Goal: Task Accomplishment & Management: Manage account settings

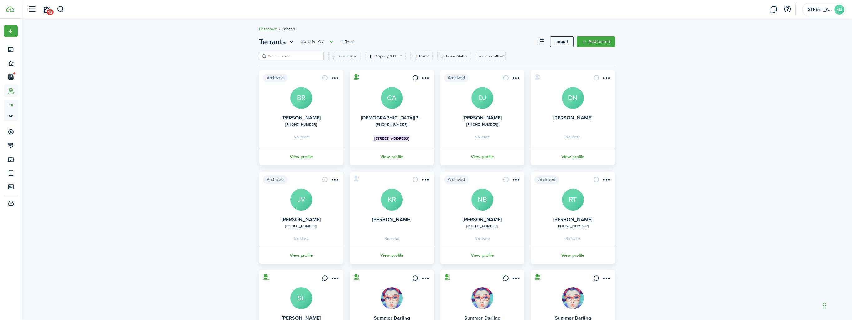
click at [300, 256] on link "View profile" at bounding box center [301, 255] width 86 height 17
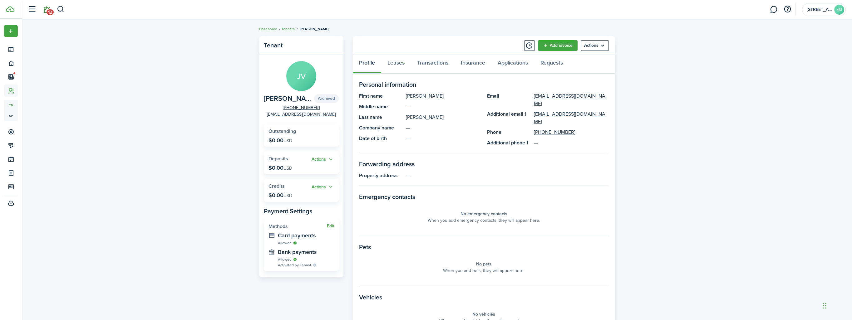
click at [47, 9] on span "12" at bounding box center [50, 12] width 7 height 6
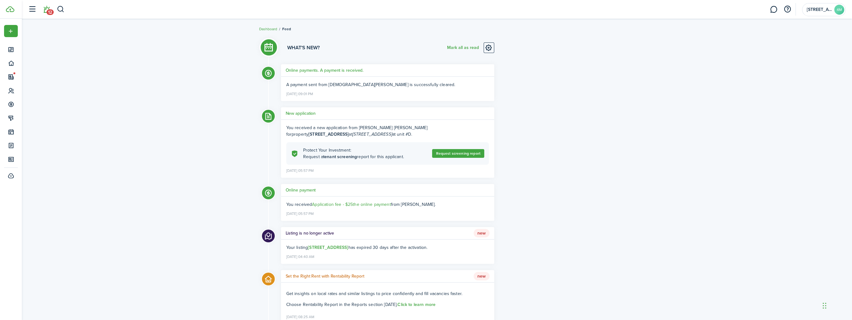
click at [48, 11] on li "12" at bounding box center [46, 10] width 14 height 16
click at [47, 11] on li "12" at bounding box center [46, 10] width 14 height 16
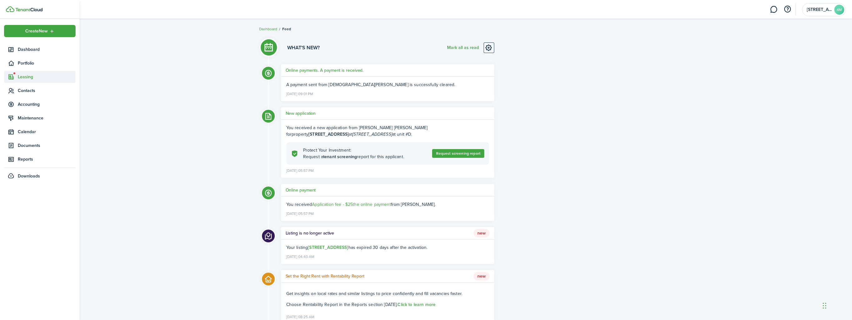
click at [20, 74] on span "Leasing" at bounding box center [47, 77] width 58 height 7
click at [26, 124] on span "Leads" at bounding box center [41, 123] width 46 height 7
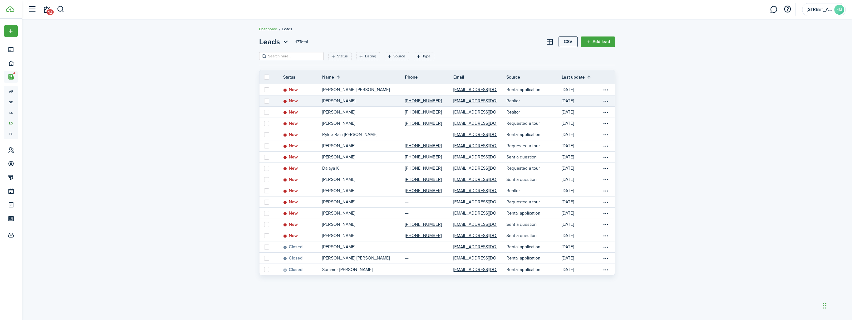
click at [337, 101] on p "[PERSON_NAME]" at bounding box center [338, 101] width 33 height 7
click at [606, 100] on table-menu-btn-icon "Open menu" at bounding box center [605, 100] width 7 height 7
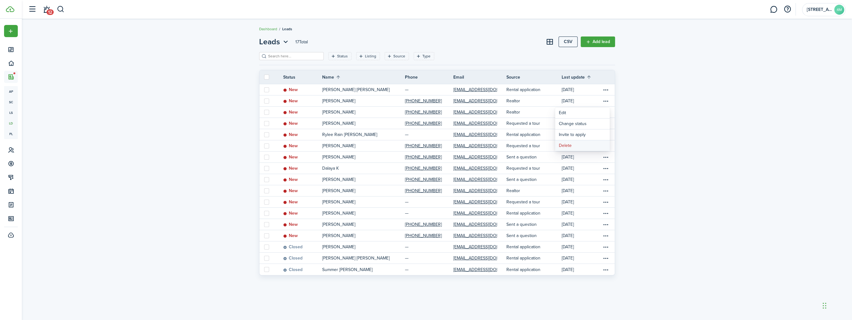
click at [600, 145] on button "Delete" at bounding box center [582, 146] width 55 height 11
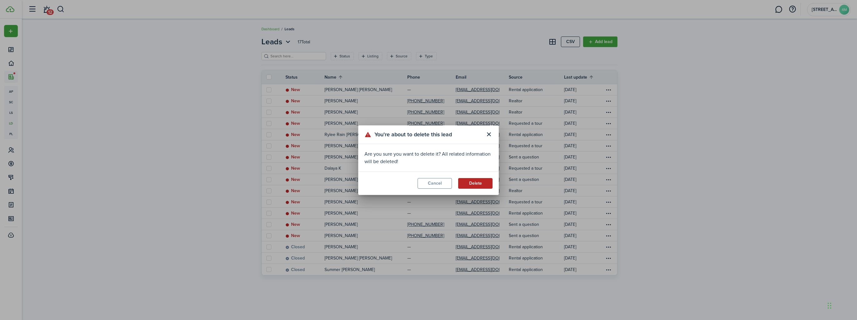
click at [478, 184] on button "Delete" at bounding box center [475, 183] width 34 height 11
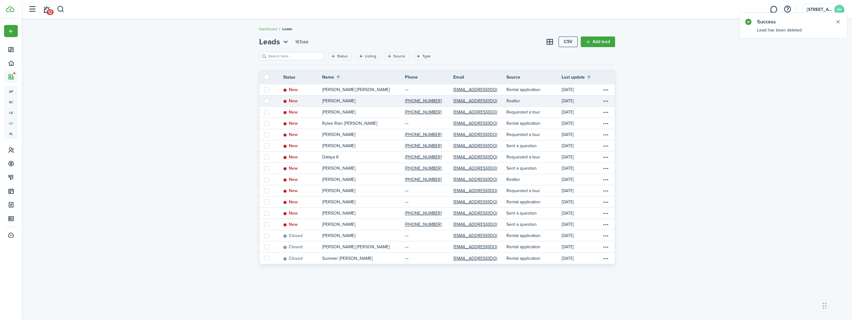
click at [335, 101] on p "[PERSON_NAME]" at bounding box center [338, 101] width 33 height 7
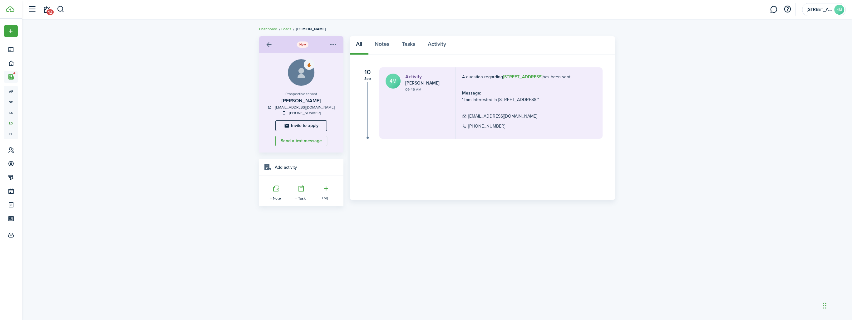
click at [269, 44] on link at bounding box center [269, 44] width 11 height 11
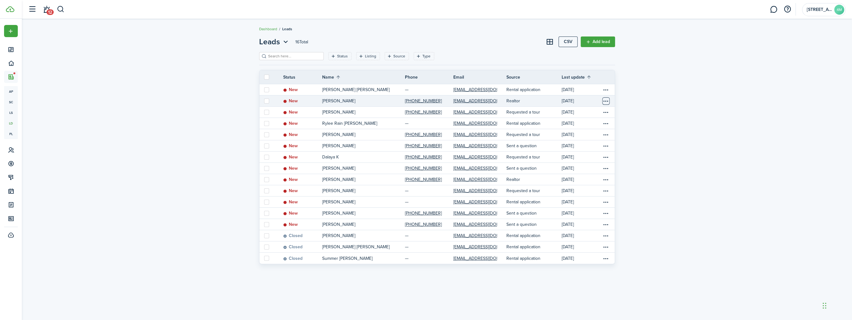
click at [606, 101] on table-menu-btn-icon "Open menu" at bounding box center [605, 100] width 7 height 7
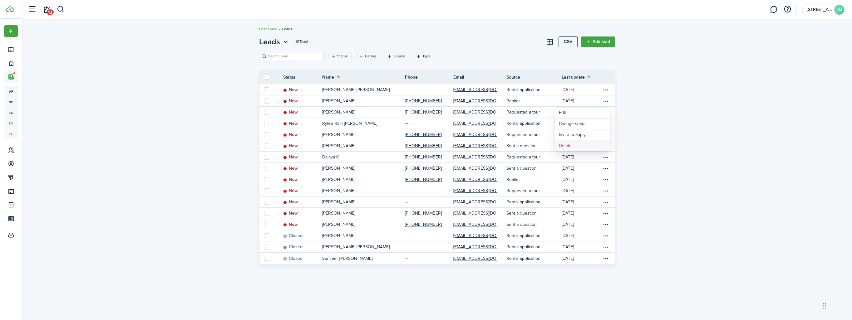
click at [571, 144] on button "Delete" at bounding box center [582, 146] width 55 height 11
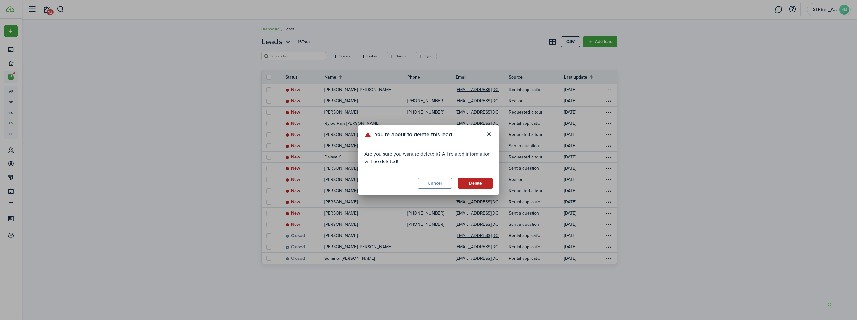
click at [477, 182] on button "Delete" at bounding box center [475, 183] width 34 height 11
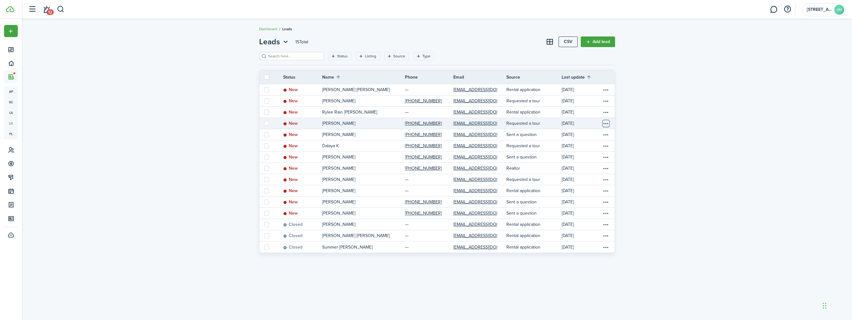
click at [604, 121] on table-menu-btn-icon "Open menu" at bounding box center [605, 123] width 7 height 7
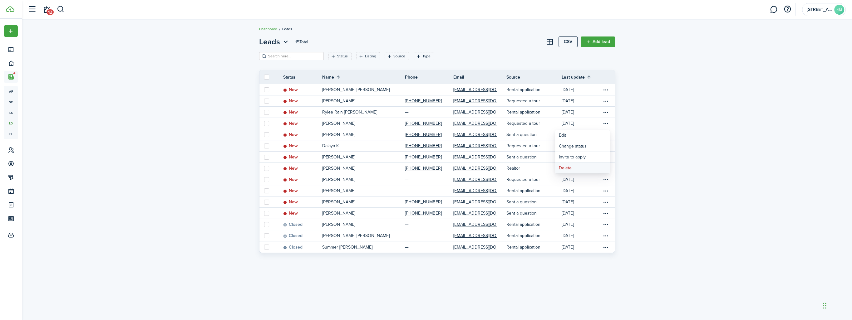
click at [578, 169] on button "Delete" at bounding box center [582, 168] width 55 height 11
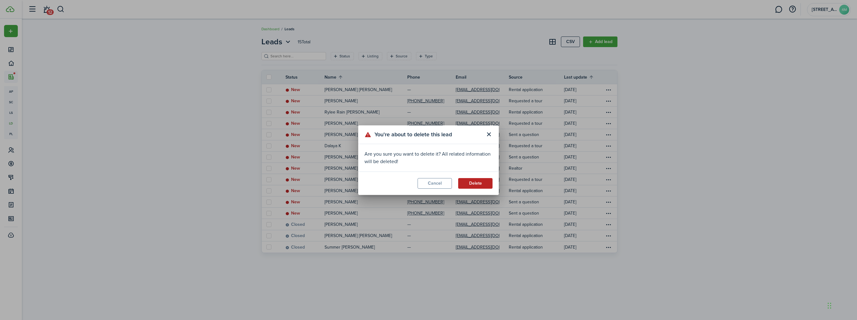
click at [476, 182] on button "Delete" at bounding box center [475, 183] width 34 height 11
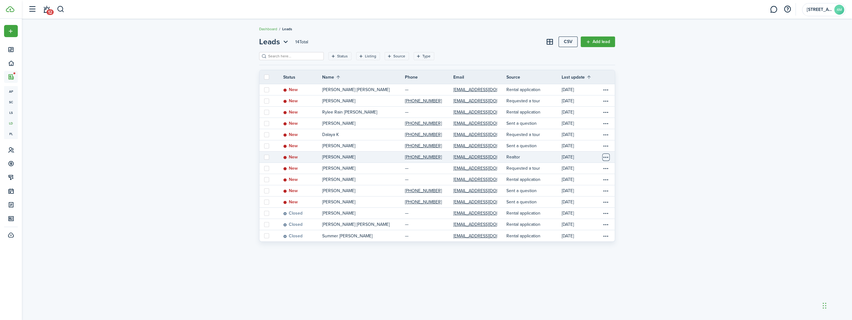
click at [605, 156] on table-menu-btn-icon "Open menu" at bounding box center [605, 157] width 7 height 7
click at [570, 200] on button "Delete" at bounding box center [582, 202] width 55 height 11
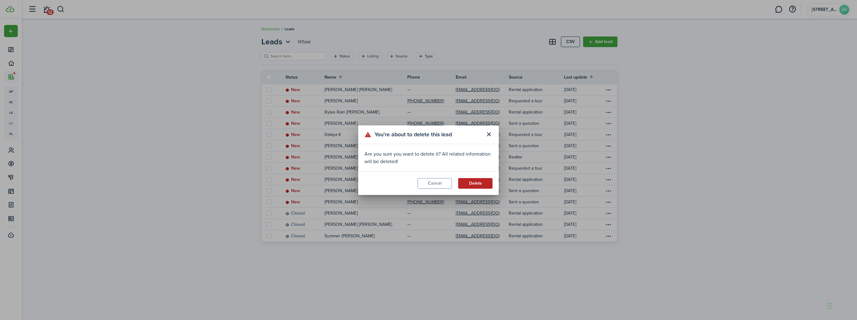
click at [475, 185] on button "Delete" at bounding box center [475, 183] width 34 height 11
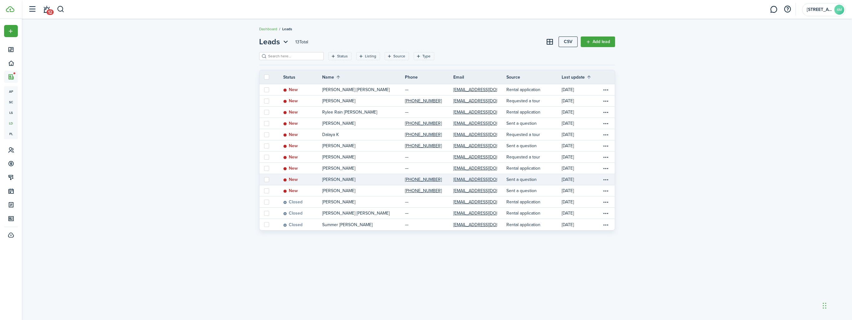
click at [369, 177] on link "[PERSON_NAME]" at bounding box center [363, 179] width 83 height 11
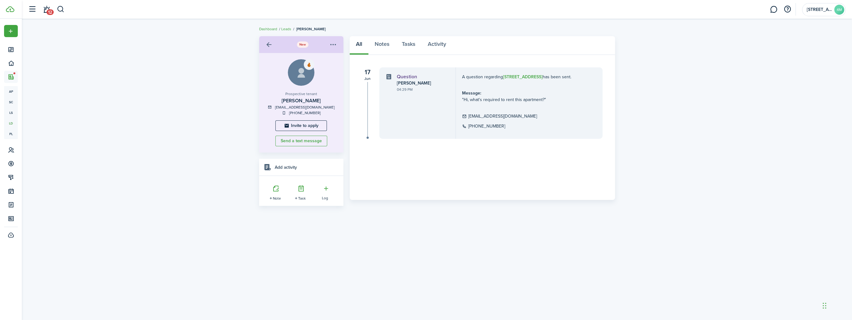
click at [266, 44] on link at bounding box center [269, 44] width 11 height 11
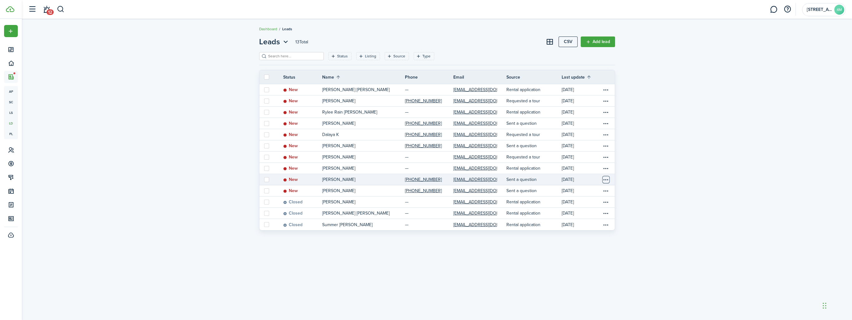
click at [607, 179] on table-menu-btn-icon "Open menu" at bounding box center [605, 179] width 7 height 7
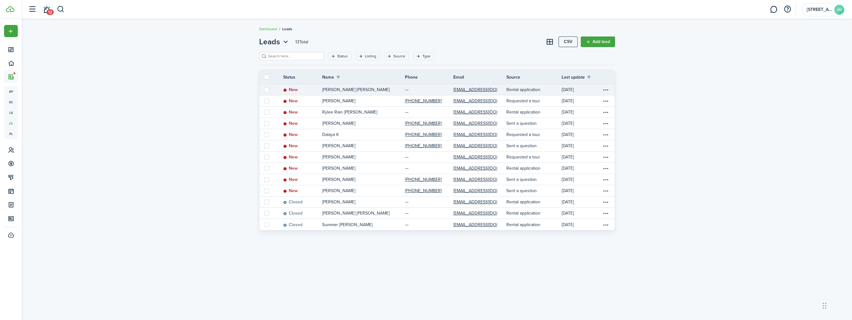
click at [351, 89] on p "[PERSON_NAME] [PERSON_NAME]" at bounding box center [355, 89] width 67 height 7
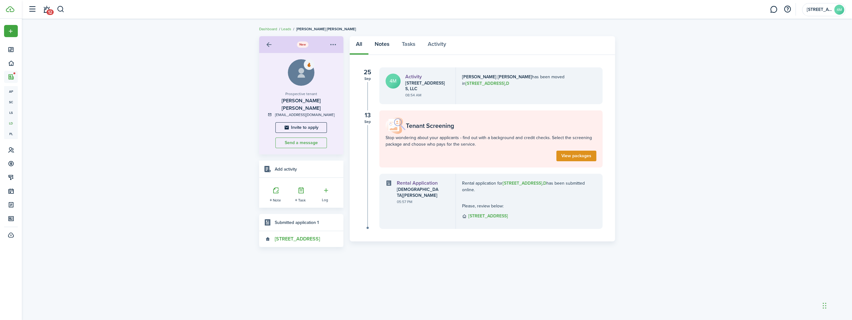
click at [381, 43] on link "Notes" at bounding box center [381, 45] width 27 height 19
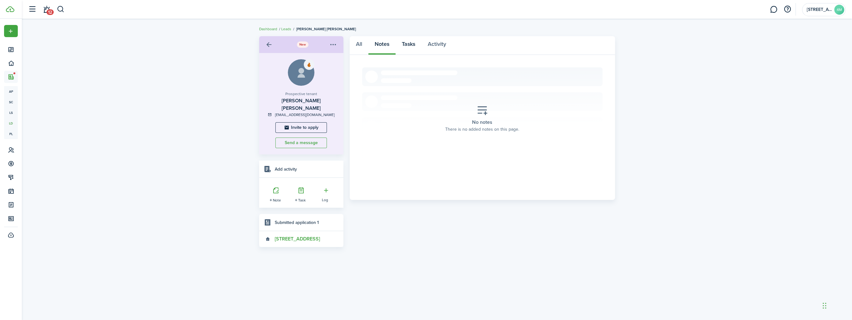
click at [408, 43] on link "Tasks" at bounding box center [409, 45] width 26 height 19
click at [435, 44] on link "Activity" at bounding box center [437, 45] width 31 height 19
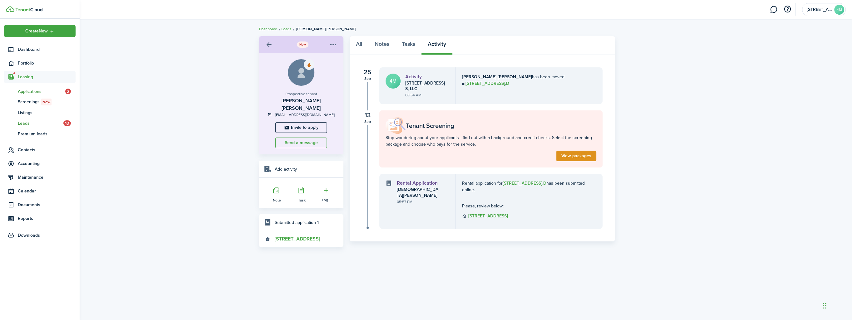
click at [32, 89] on span "Applications" at bounding box center [41, 91] width 47 height 7
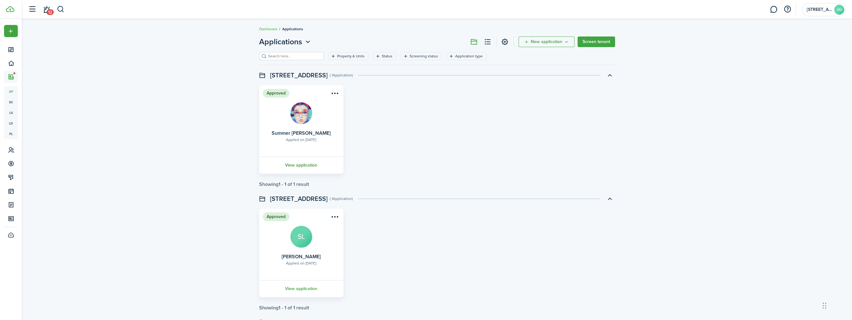
click at [310, 165] on link "View application" at bounding box center [301, 165] width 86 height 17
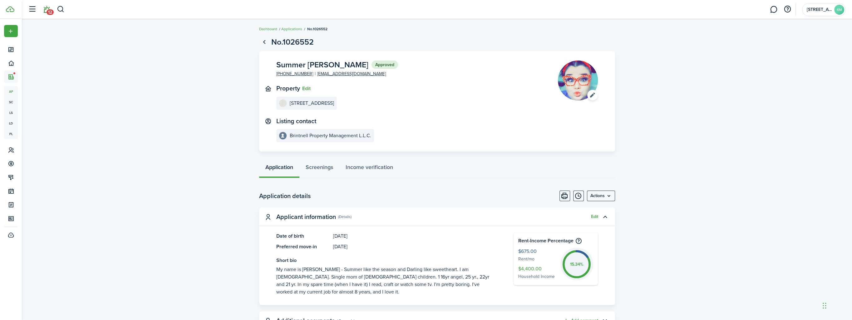
click at [47, 9] on span "12" at bounding box center [50, 12] width 7 height 6
